Goal: Task Accomplishment & Management: Manage account settings

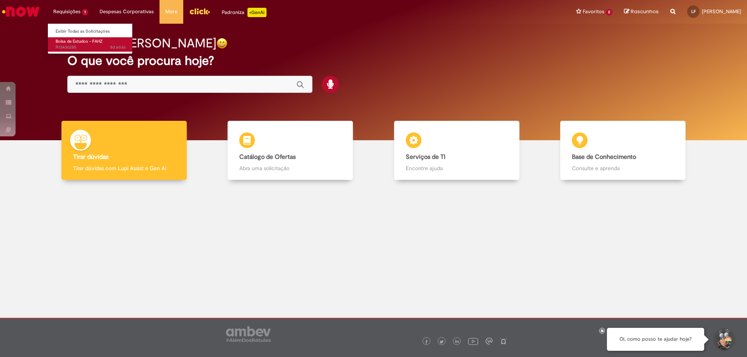
click at [69, 41] on span "Bolsa de Estudos – FAHZ" at bounding box center [79, 41] width 47 height 6
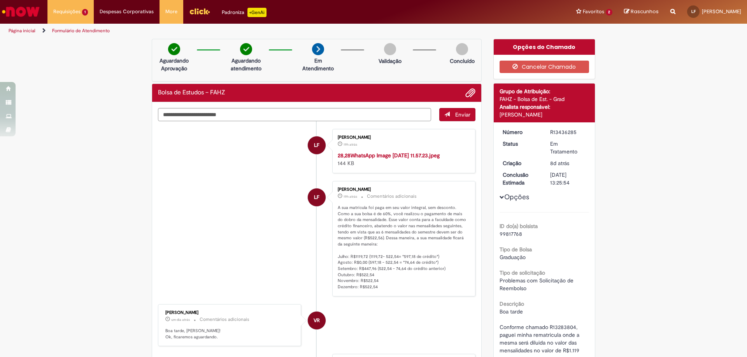
click at [338, 152] on link "Histórico de tíquete" at bounding box center [338, 152] width 0 height 0
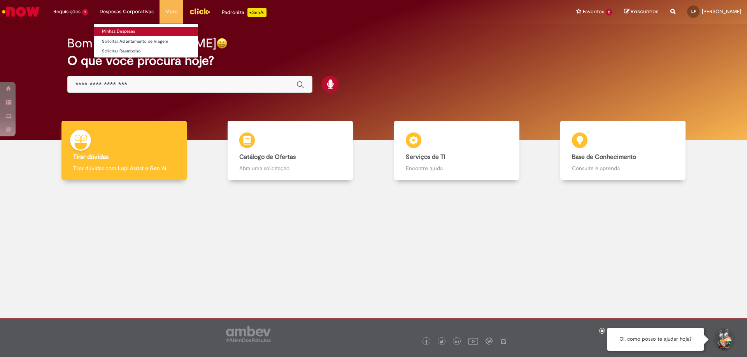
click at [116, 30] on link "Minhas Despesas" at bounding box center [146, 31] width 104 height 9
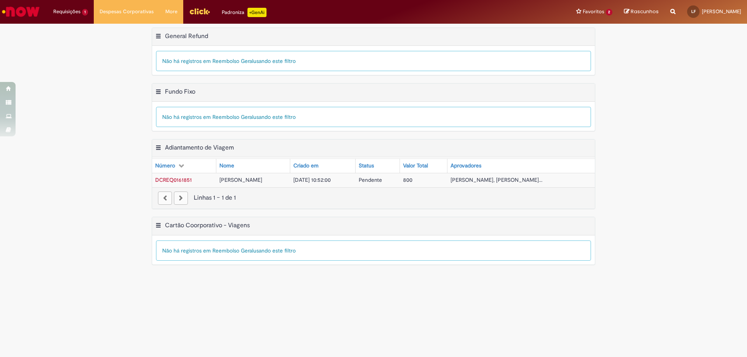
click at [238, 175] on td "[PERSON_NAME]" at bounding box center [252, 180] width 73 height 14
